Goal: Task Accomplishment & Management: Manage account settings

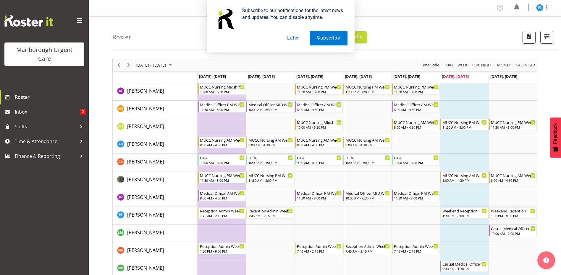
click at [294, 36] on button "Later" at bounding box center [293, 38] width 27 height 15
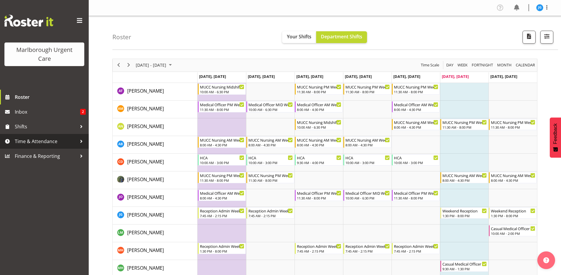
click at [45, 141] on span "Time & Attendance" at bounding box center [46, 141] width 62 height 9
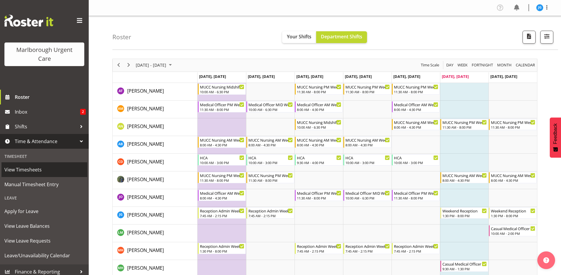
click at [34, 169] on span "View Timesheets" at bounding box center [44, 169] width 80 height 9
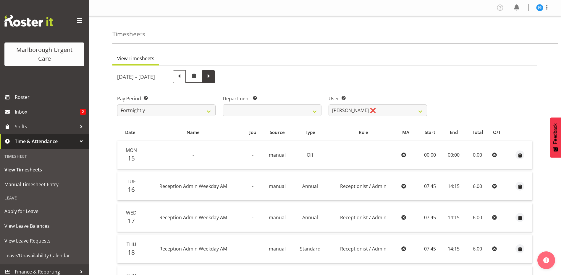
click at [212, 78] on span at bounding box center [209, 76] width 8 height 8
select select
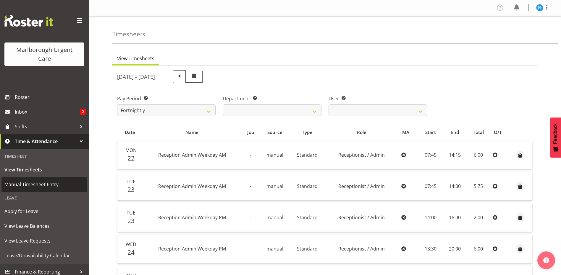
click at [38, 183] on span "Manual Timesheet Entry" at bounding box center [44, 184] width 80 height 9
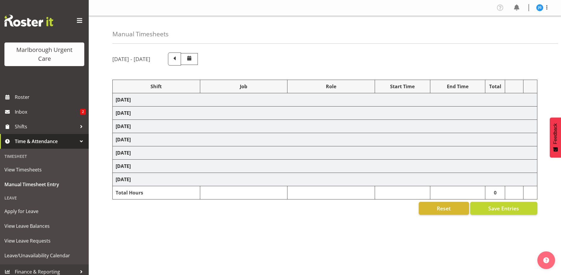
select select "81204"
select select "81205"
select select "81204"
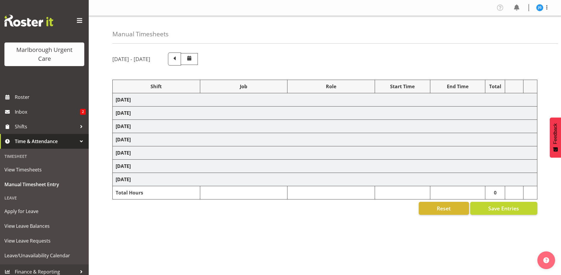
select select "80770"
select select "1563"
select select "80770"
select select "1563"
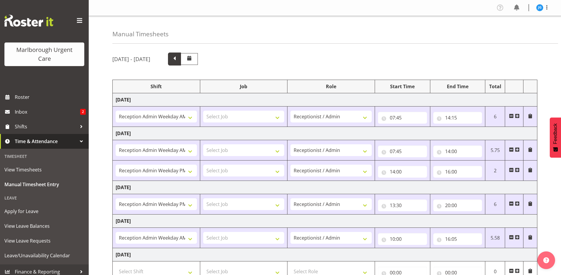
click at [178, 59] on span at bounding box center [174, 59] width 8 height 8
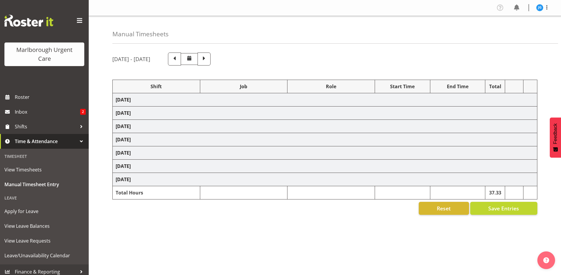
select select "81204"
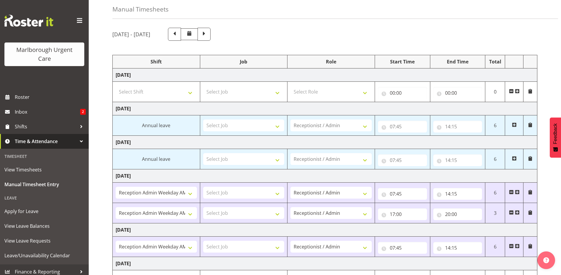
scroll to position [23, 0]
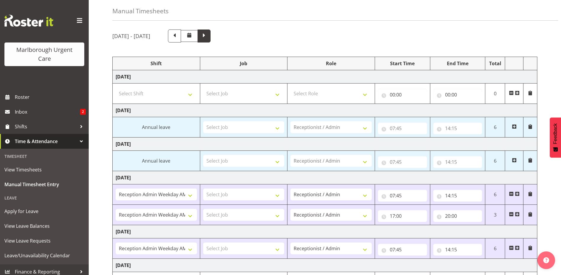
click at [208, 37] on span at bounding box center [204, 36] width 8 height 8
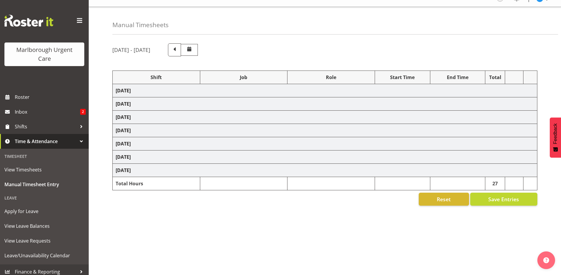
select select "81204"
select select "81205"
select select "81204"
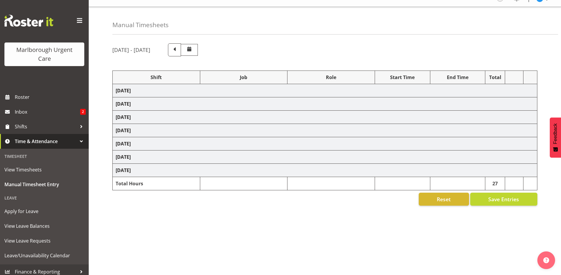
select select "80770"
select select "1563"
select select "80770"
select select "1563"
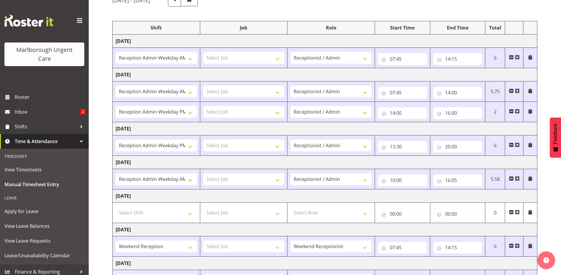
scroll to position [112, 0]
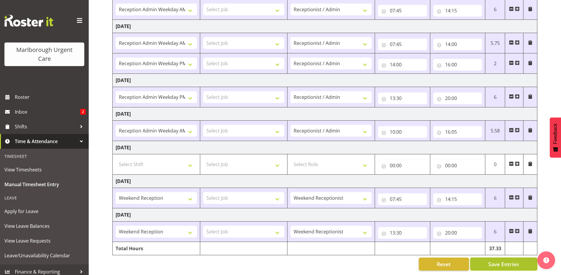
click at [511, 261] on span "Save Entries" at bounding box center [503, 265] width 31 height 8
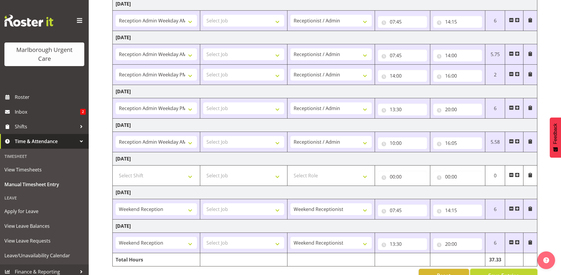
scroll to position [0, 0]
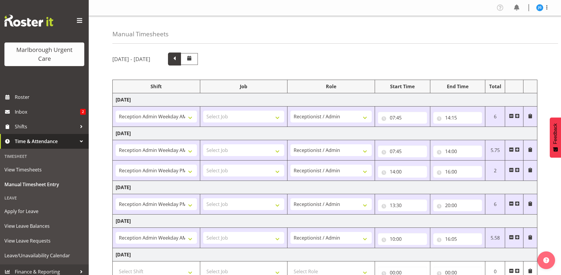
click at [178, 61] on span at bounding box center [174, 59] width 8 height 8
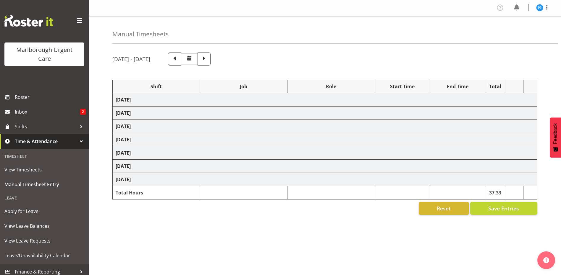
select select "81204"
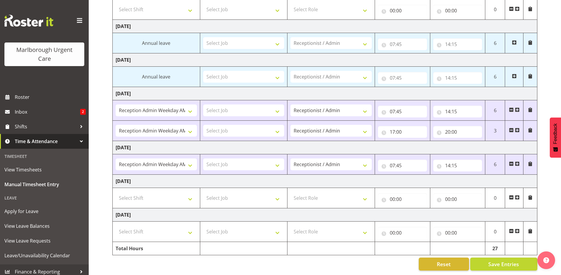
scroll to position [112, 0]
click at [493, 261] on span "Save Entries" at bounding box center [503, 265] width 31 height 8
click at [18, 167] on span "View Timesheets" at bounding box center [44, 169] width 80 height 9
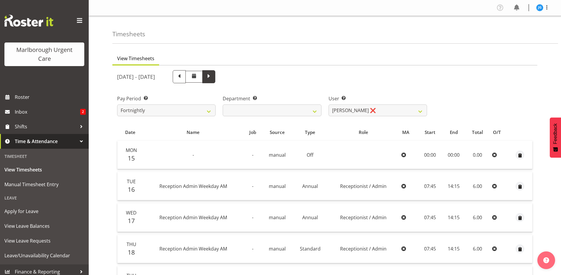
click at [212, 78] on span at bounding box center [209, 76] width 8 height 8
select select
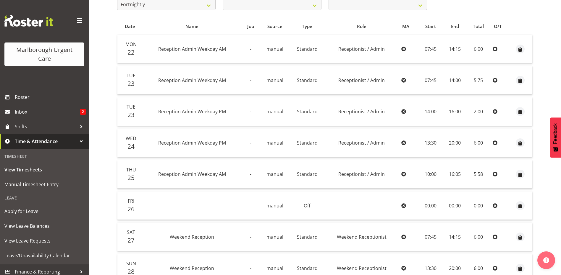
scroll to position [13, 0]
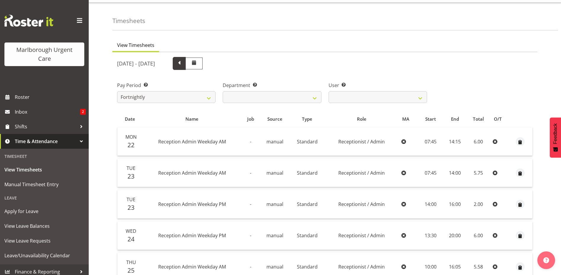
click at [183, 66] on span at bounding box center [179, 63] width 8 height 8
select select
click at [212, 63] on span at bounding box center [209, 63] width 8 height 8
select select
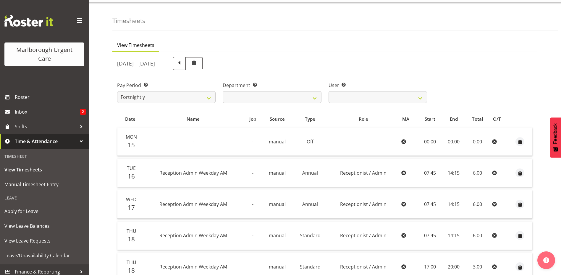
select select
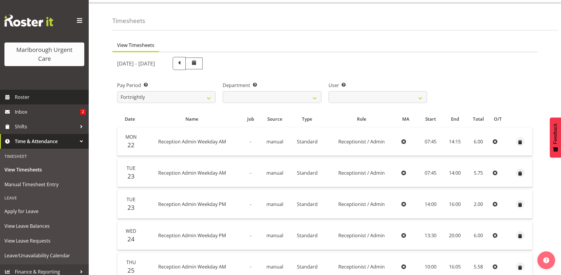
click at [24, 96] on span "Roster" at bounding box center [50, 97] width 71 height 9
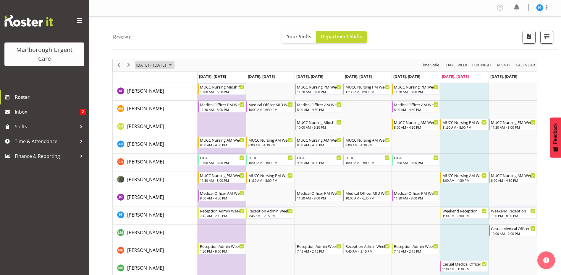
click at [174, 65] on span "September 2025" at bounding box center [170, 64] width 7 height 7
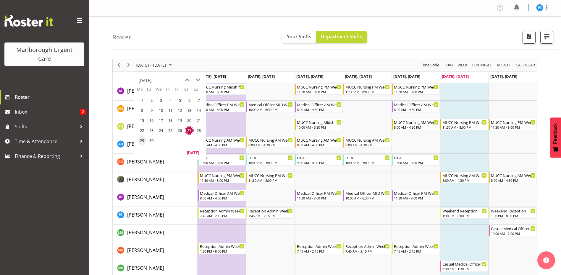
click at [141, 140] on span "29" at bounding box center [141, 140] width 9 height 9
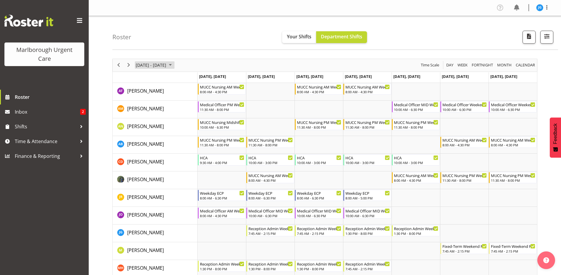
click at [174, 65] on span "September 2025" at bounding box center [170, 64] width 7 height 7
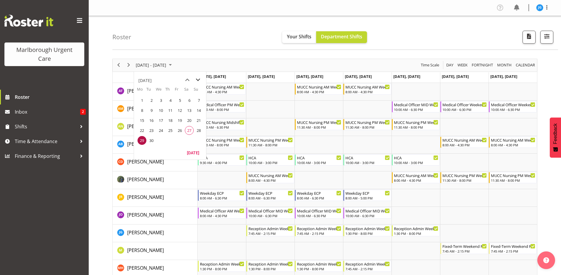
click at [198, 79] on span "next month" at bounding box center [198, 80] width 10 height 11
click at [142, 109] on span "6" at bounding box center [141, 110] width 9 height 9
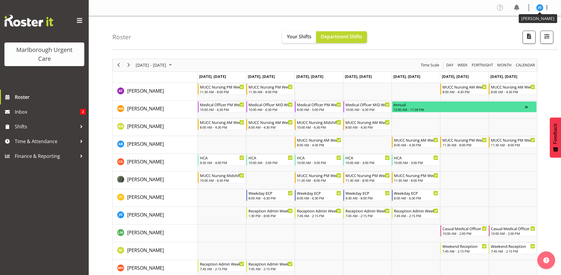
click at [539, 8] on img at bounding box center [539, 7] width 7 height 7
click at [516, 30] on link "Log Out" at bounding box center [521, 31] width 57 height 11
